Goal: Communication & Community: Participate in discussion

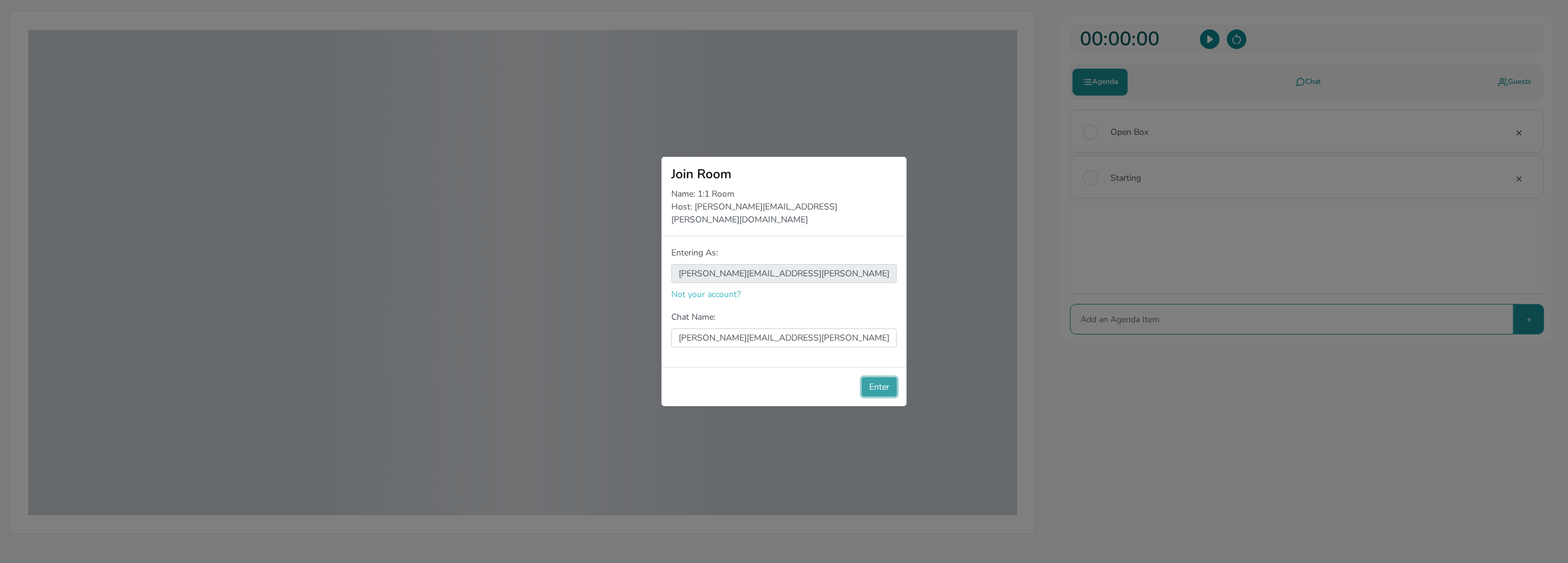
click at [882, 383] on button "Enter" at bounding box center [879, 387] width 35 height 19
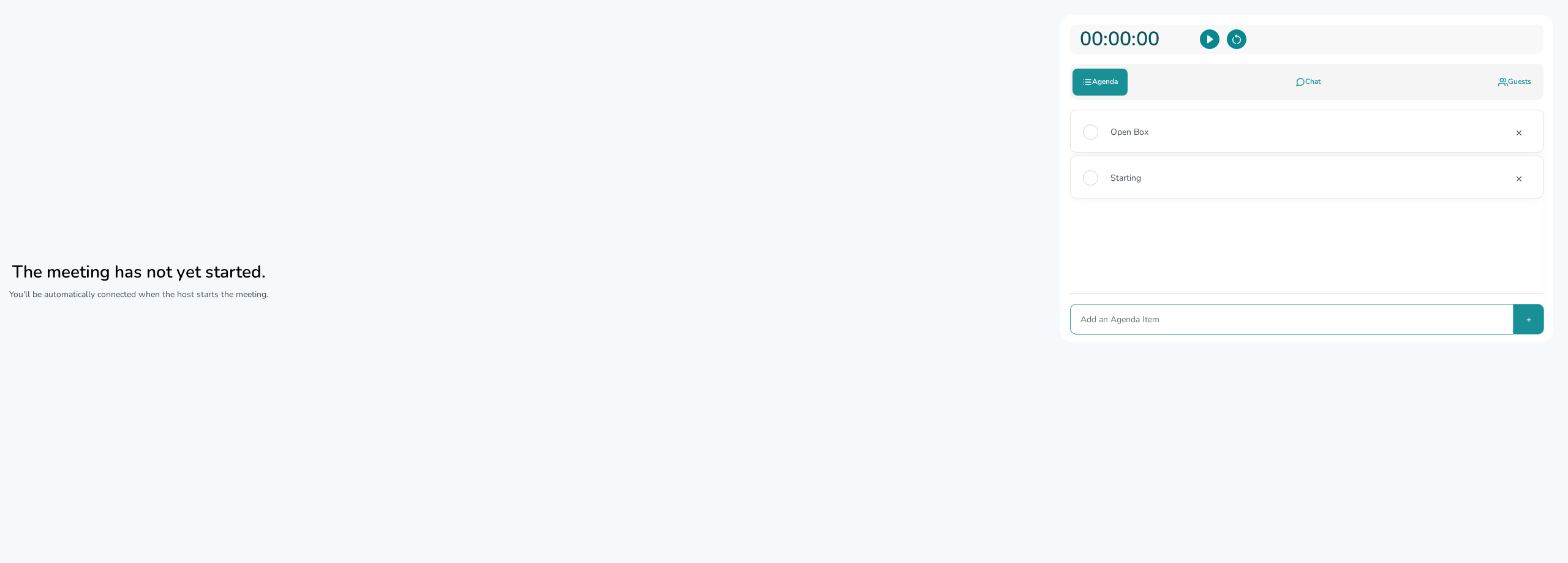
select select "8d3f27ecfca22351b2b44d3d62f112c37c2495416e71b0e5c4809a60b36b1437"
select select "default"
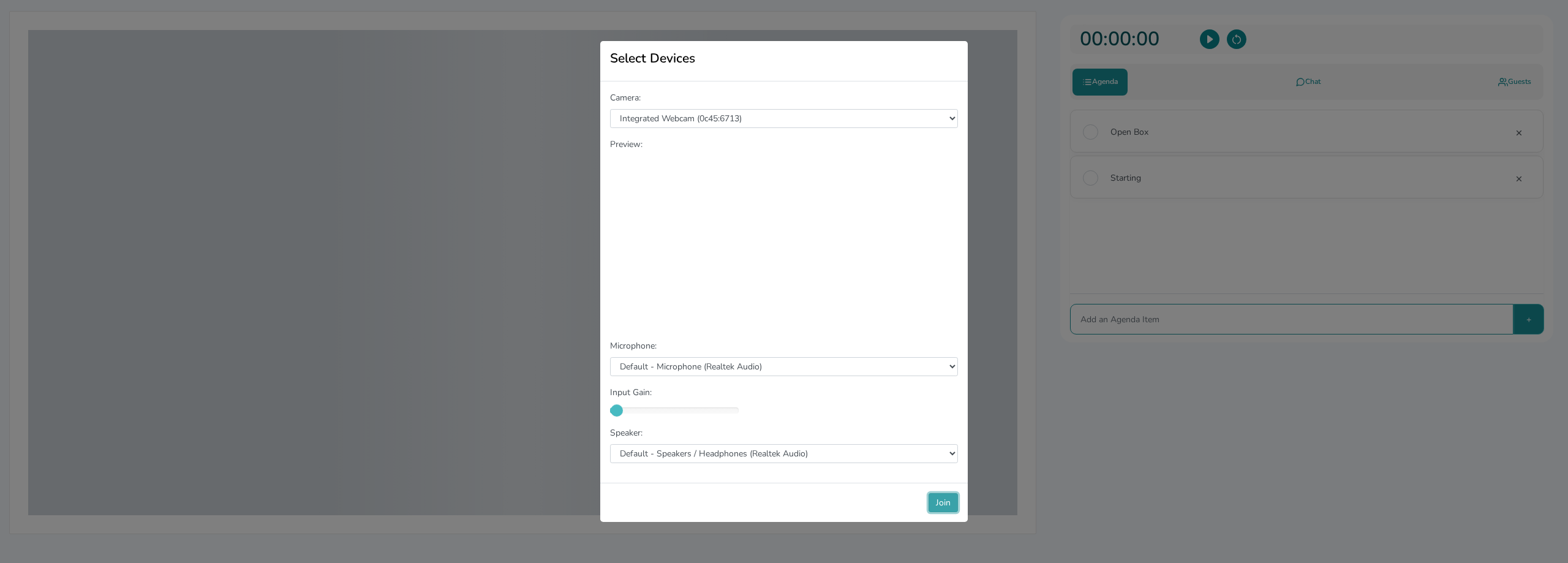
click at [946, 512] on button "Join" at bounding box center [943, 502] width 30 height 19
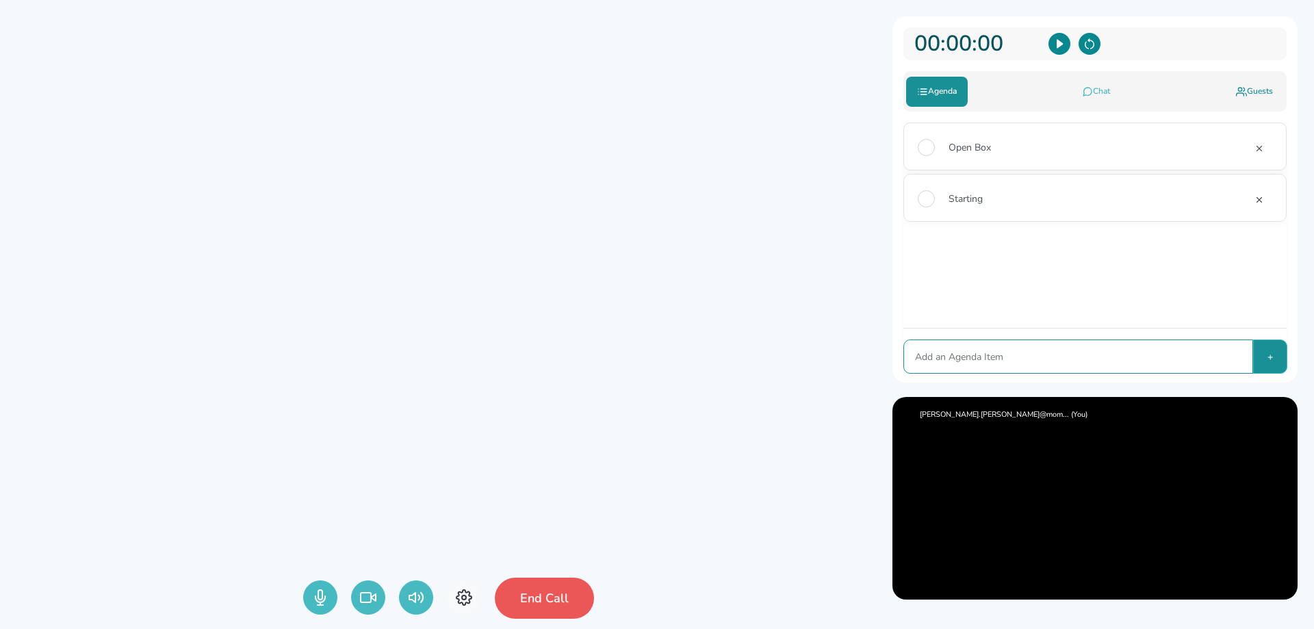
click at [1101, 88] on link "Chat" at bounding box center [1096, 92] width 50 height 30
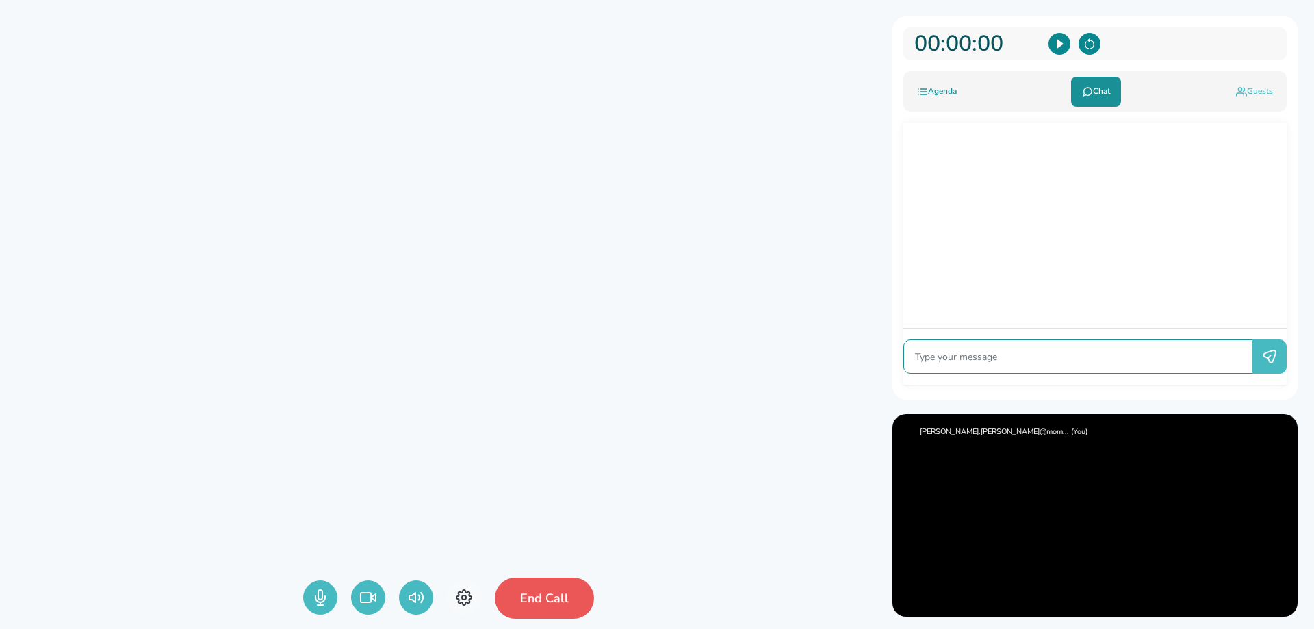
click at [1255, 88] on link "Guests" at bounding box center [1254, 92] width 59 height 30
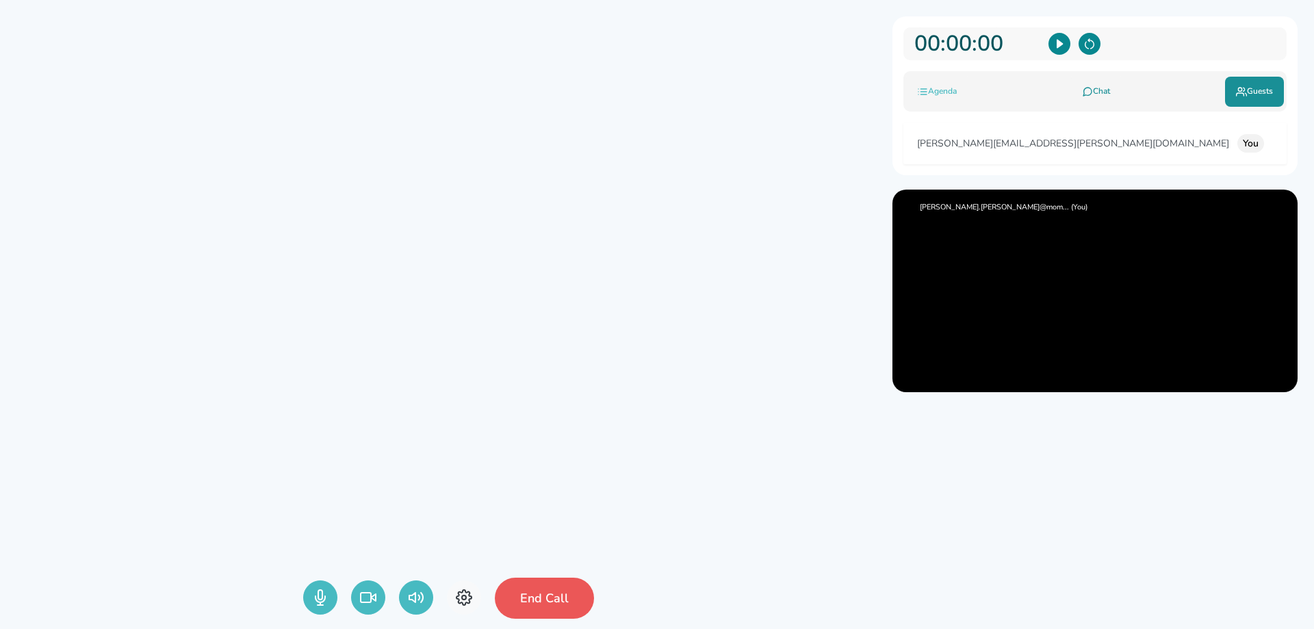
click at [953, 89] on link "Agenda" at bounding box center [937, 92] width 62 height 30
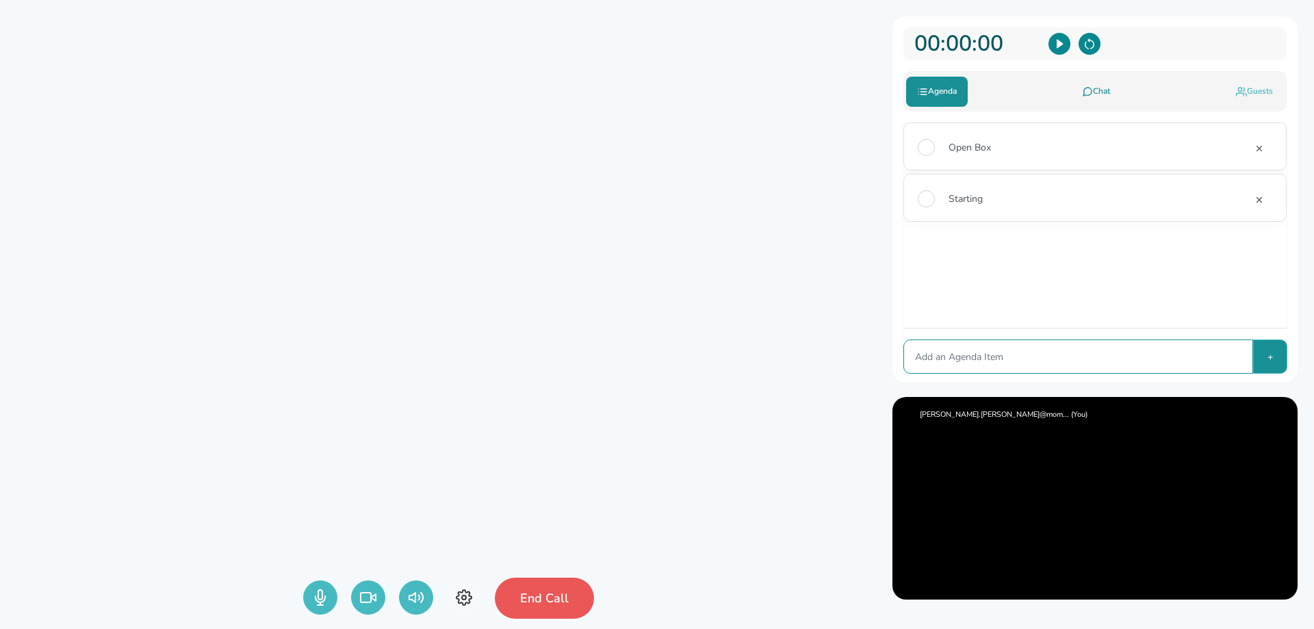
click at [1236, 88] on icon at bounding box center [1241, 92] width 11 height 14
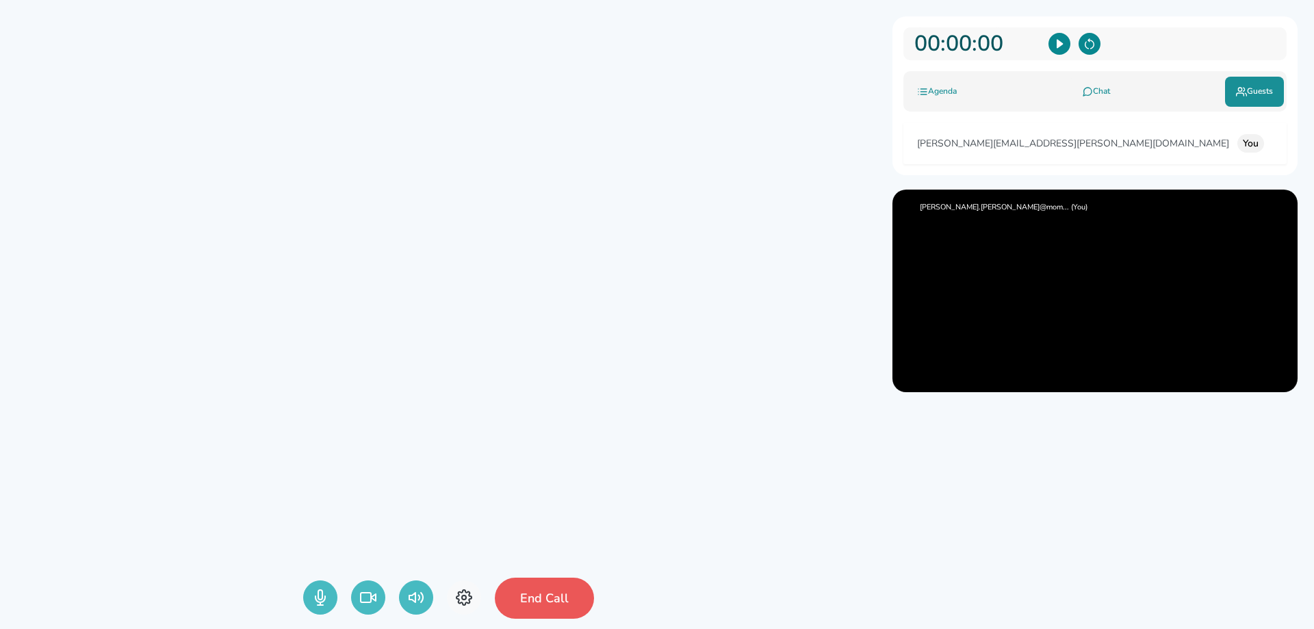
click at [1137, 94] on ul "Call Agenda Chat Guests" at bounding box center [1095, 91] width 383 height 40
click at [1087, 98] on icon at bounding box center [1087, 92] width 11 height 14
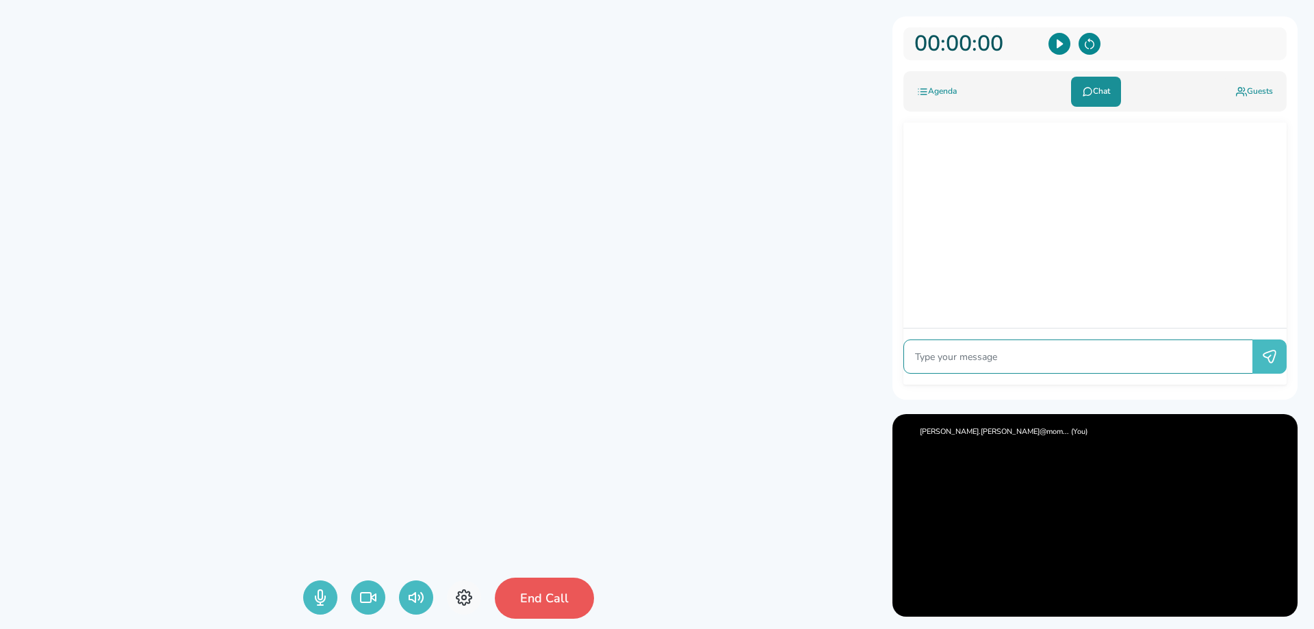
click at [983, 99] on ul "Call Agenda Chat Guests" at bounding box center [1095, 91] width 383 height 40
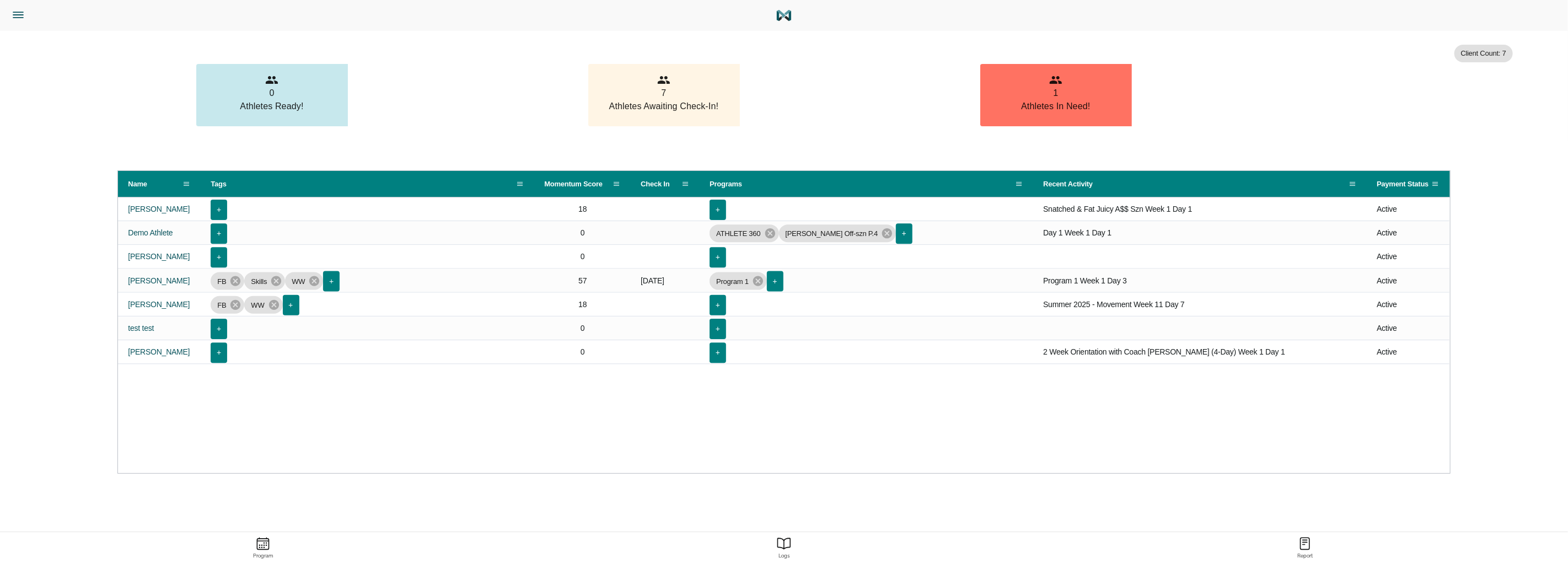
click at [17, 19] on icon "Menu" at bounding box center [19, 15] width 14 height 14
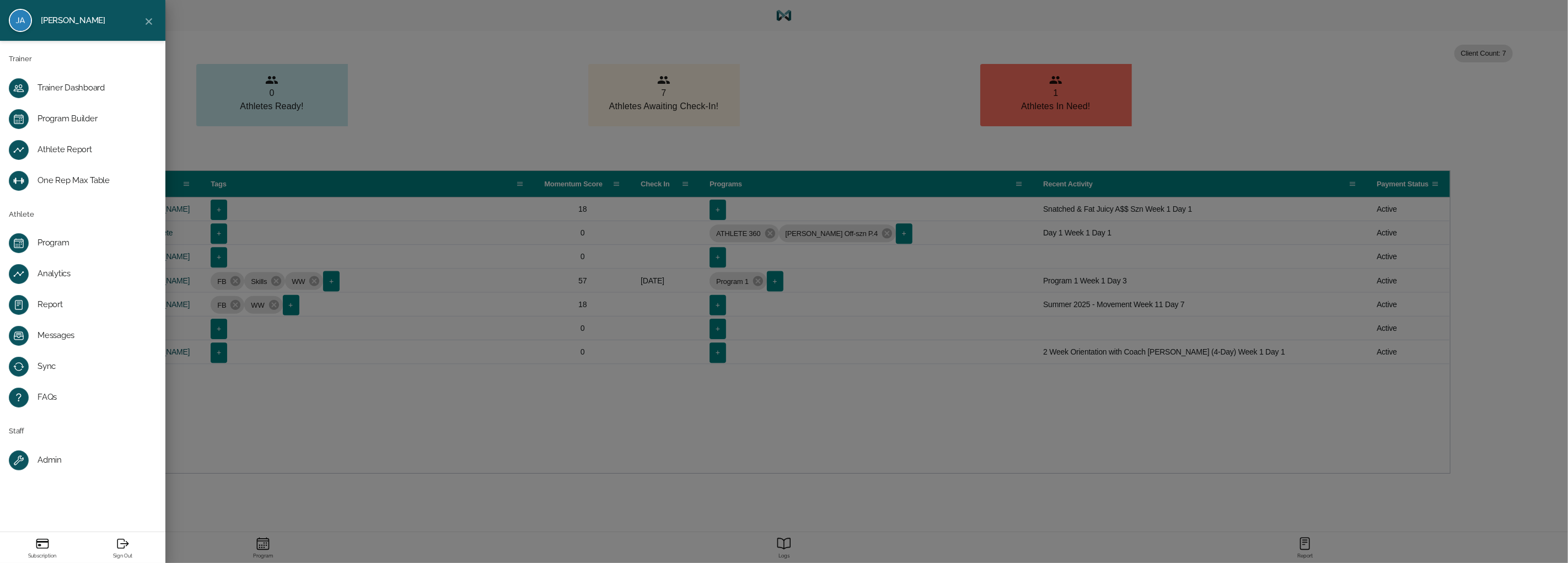
click at [60, 461] on div "Admin" at bounding box center [92, 461] width 108 height 11
